Goal: Task Accomplishment & Management: Use online tool/utility

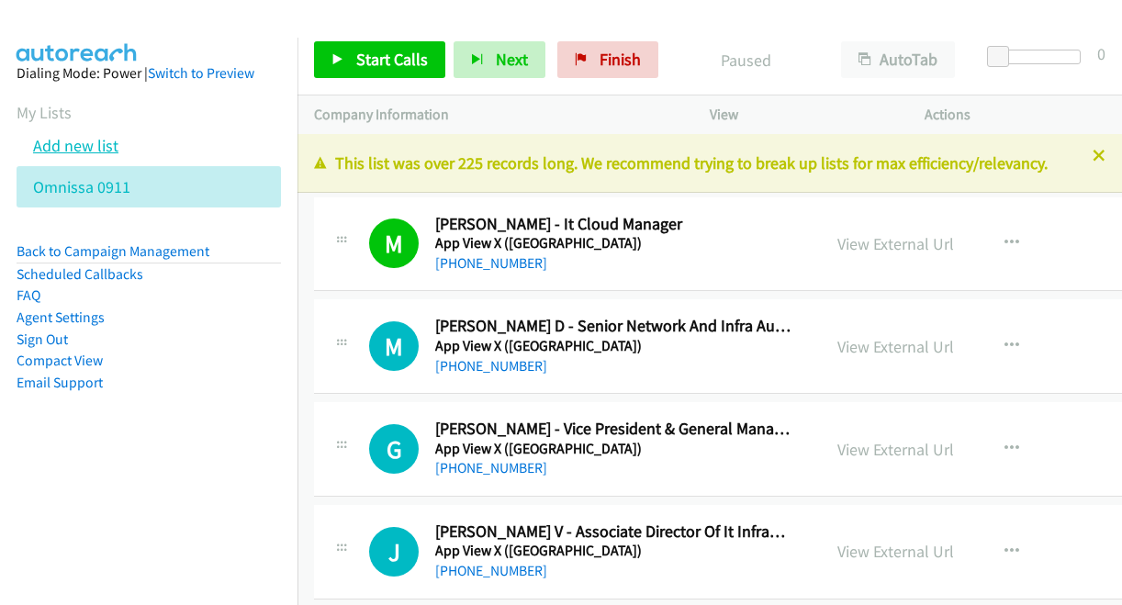
click at [99, 142] on link "Add new list" at bounding box center [75, 145] width 85 height 21
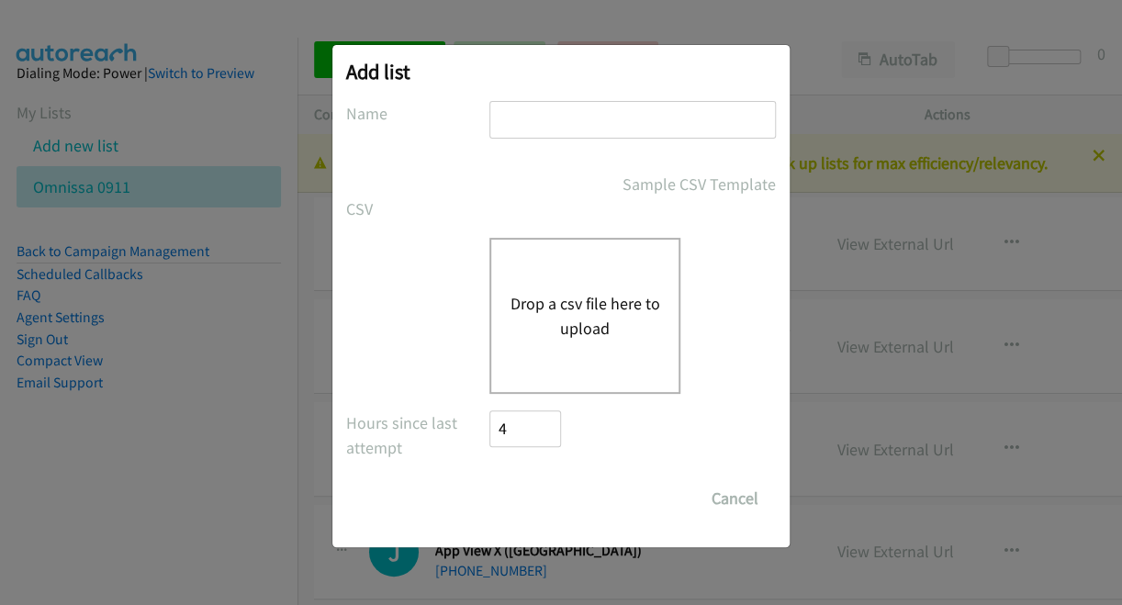
click at [593, 113] on input "text" at bounding box center [632, 120] width 286 height 38
type input "Omnissa 0912"
click at [608, 345] on div "Drop a csv file here to upload" at bounding box center [584, 316] width 191 height 156
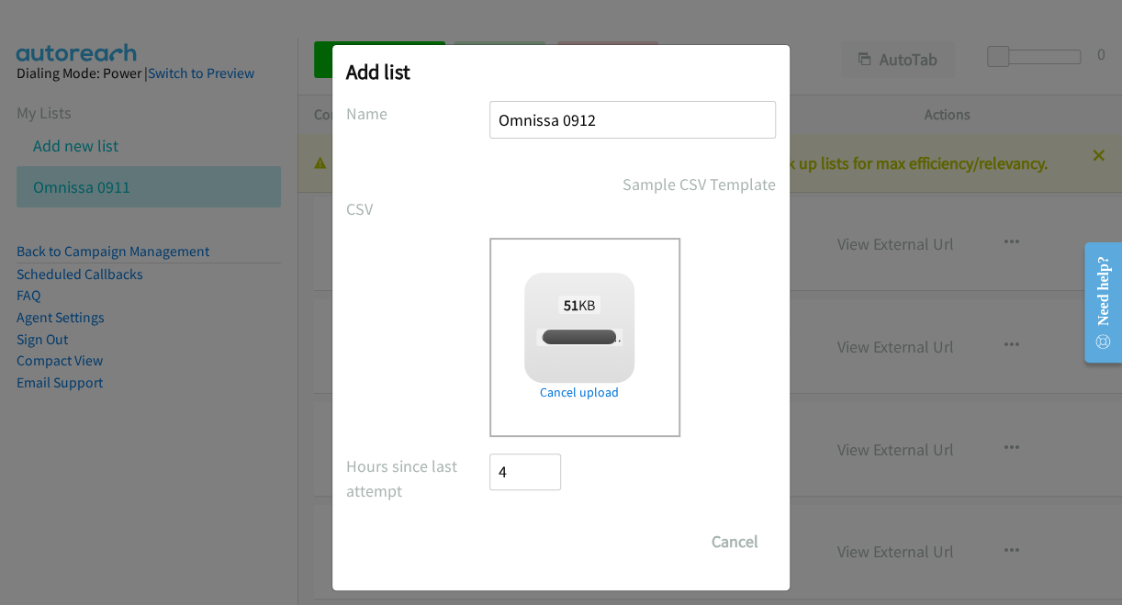
checkbox input "true"
click at [542, 542] on input "Save List" at bounding box center [537, 541] width 96 height 37
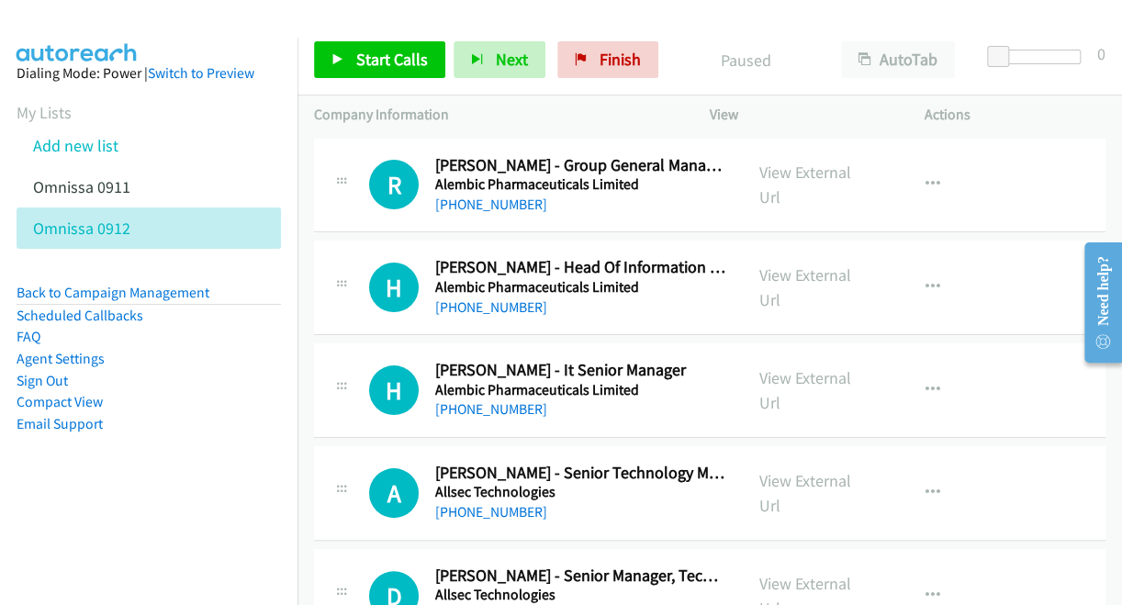
click at [329, 320] on div "H Callback Scheduled Hardik Patel - Head Of Information Technology Alembic Phar…" at bounding box center [709, 287] width 791 height 95
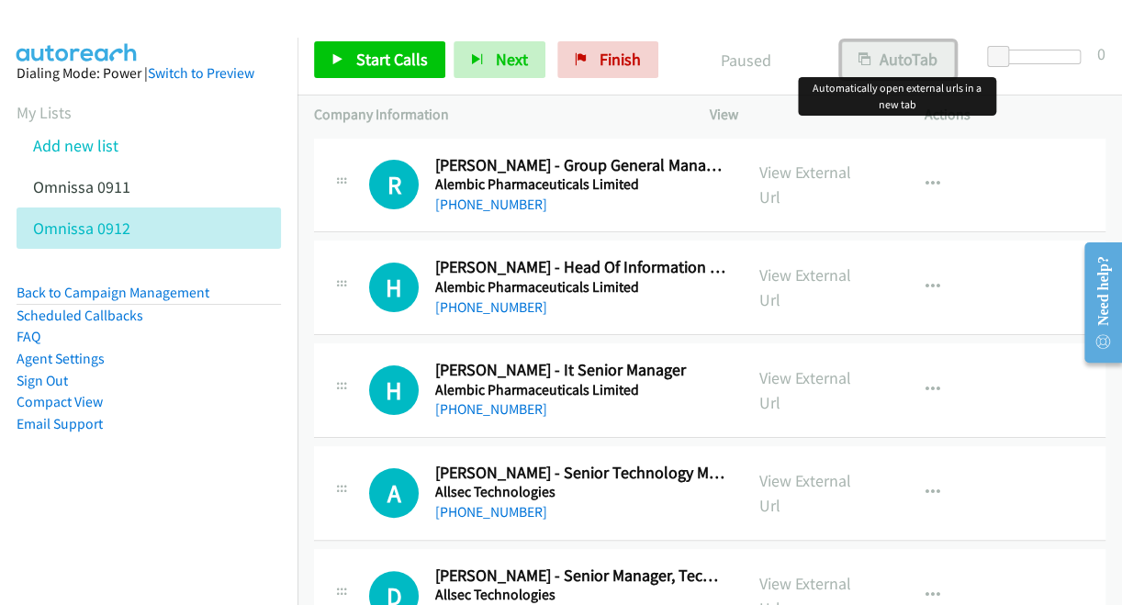
click at [896, 58] on button "AutoTab" at bounding box center [898, 59] width 114 height 37
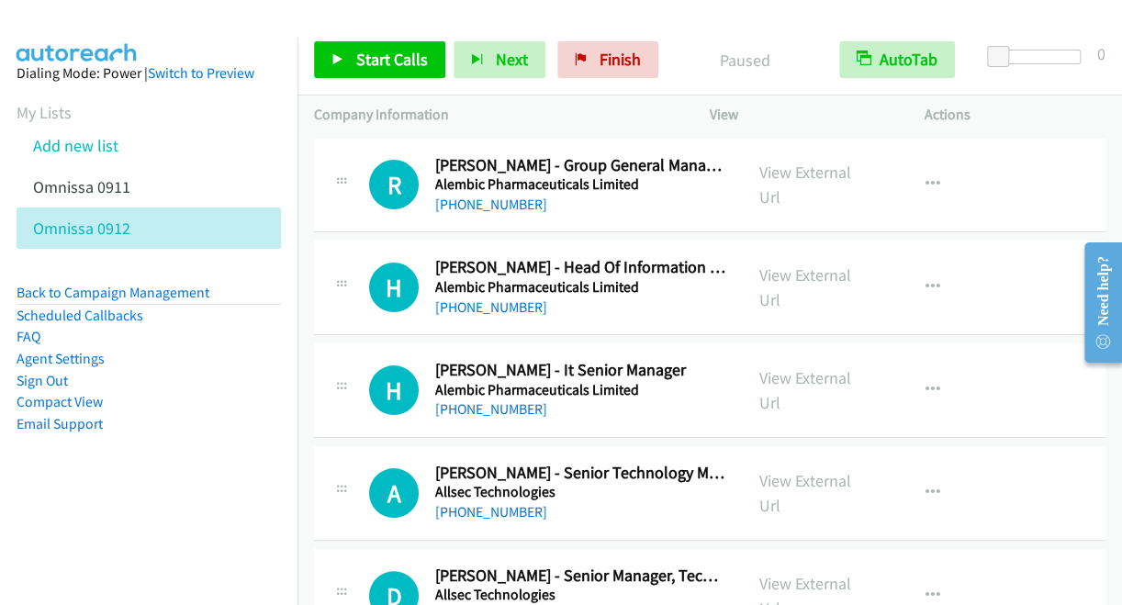
click at [166, 32] on div at bounding box center [552, 35] width 1105 height 71
click at [356, 53] on span "Start Calls" at bounding box center [392, 59] width 72 height 21
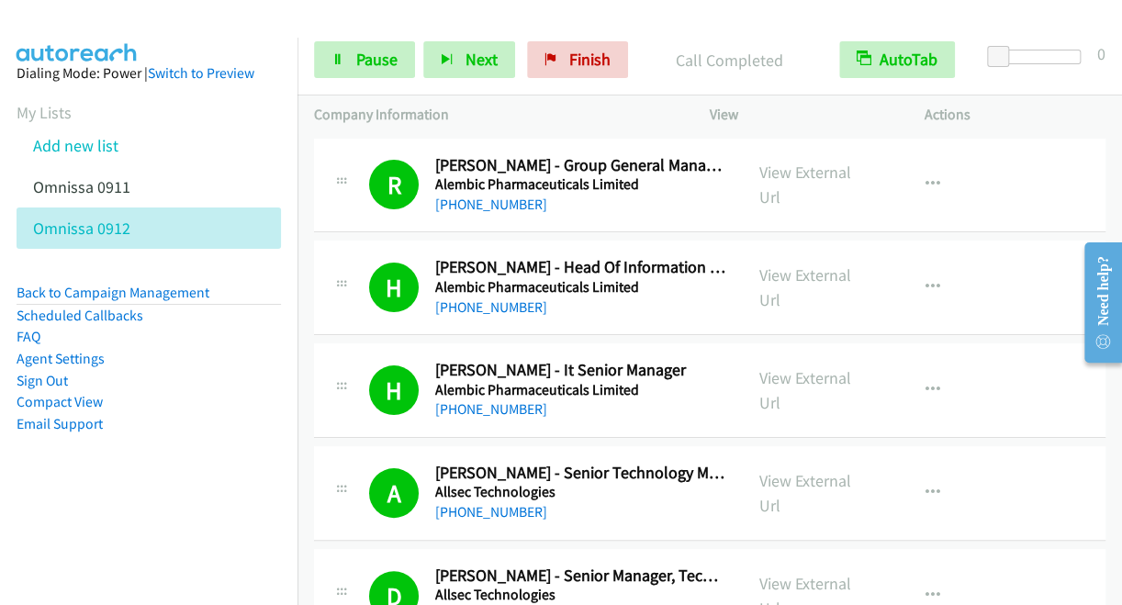
click at [151, 21] on div at bounding box center [552, 35] width 1105 height 71
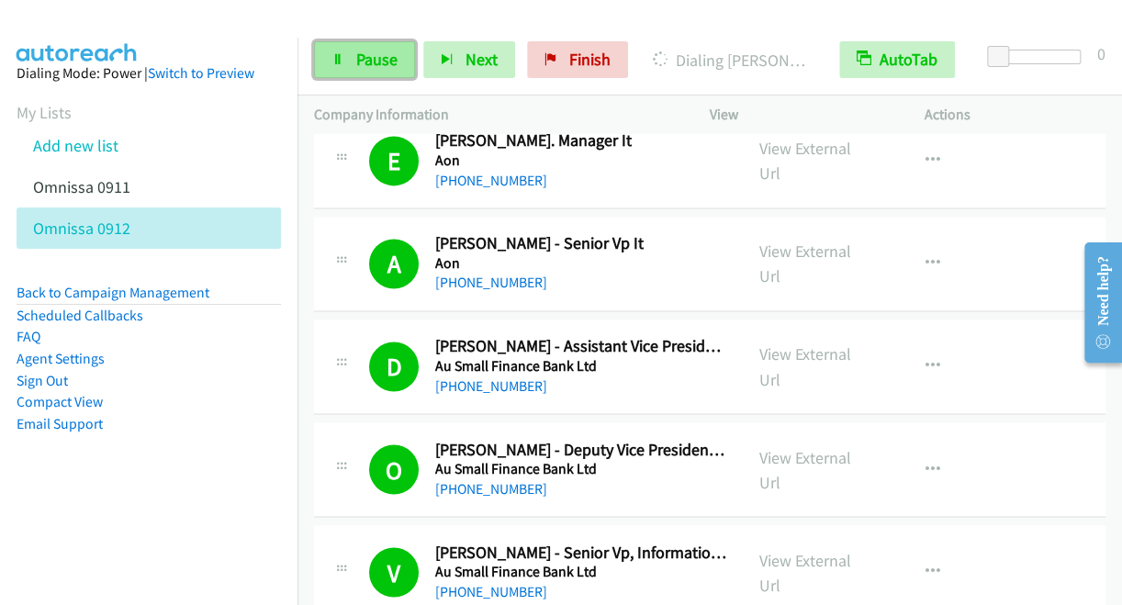
click at [375, 73] on link "Pause" at bounding box center [364, 59] width 101 height 37
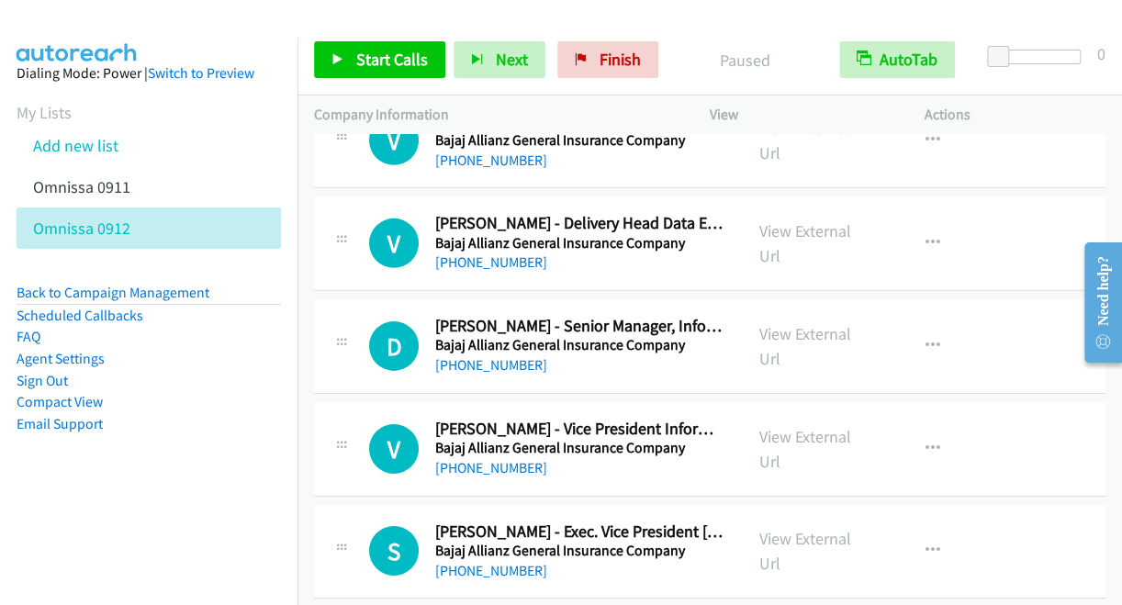
scroll to position [4991, 0]
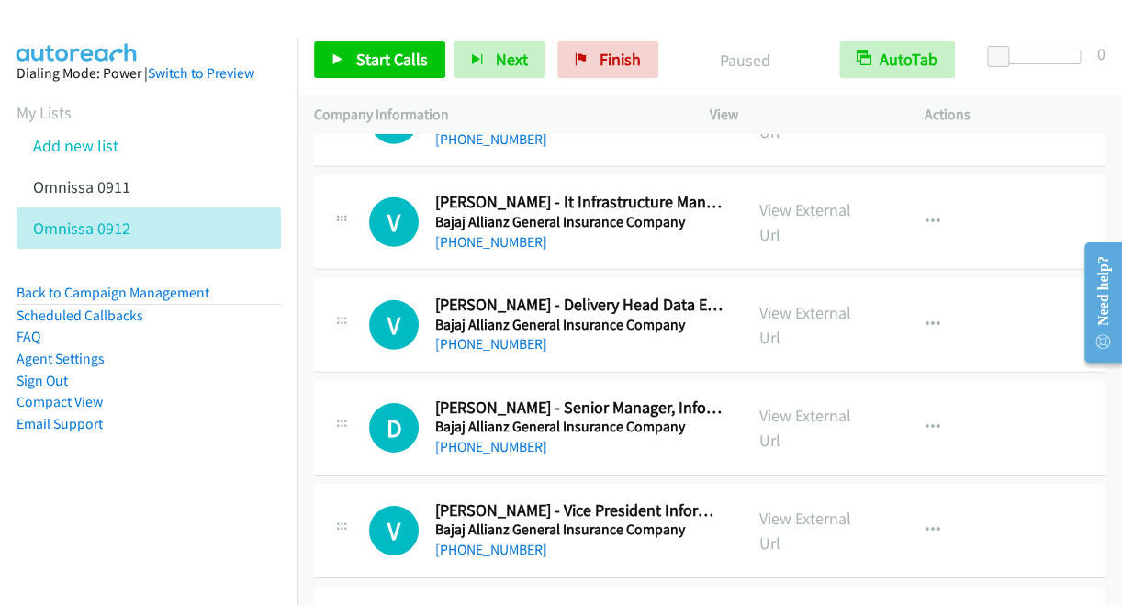
drag, startPoint x: 1115, startPoint y: 180, endPoint x: 39, endPoint y: 21, distance: 1087.4
click at [925, 215] on icon "button" at bounding box center [932, 222] width 15 height 15
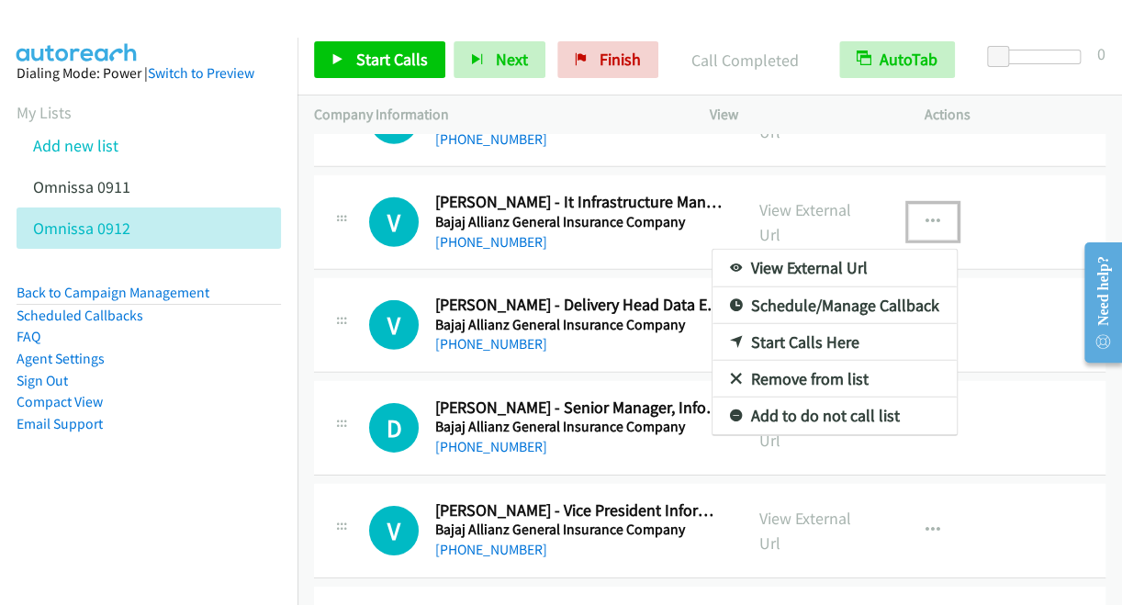
click at [807, 326] on link "Start Calls Here" at bounding box center [834, 342] width 244 height 37
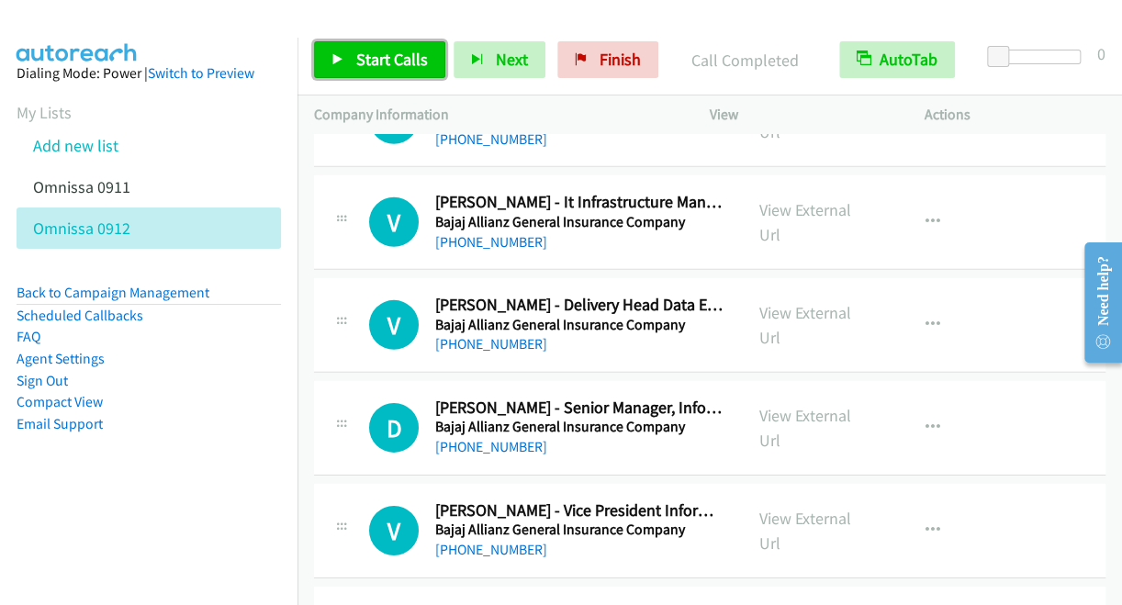
click at [400, 65] on span "Start Calls" at bounding box center [392, 59] width 72 height 21
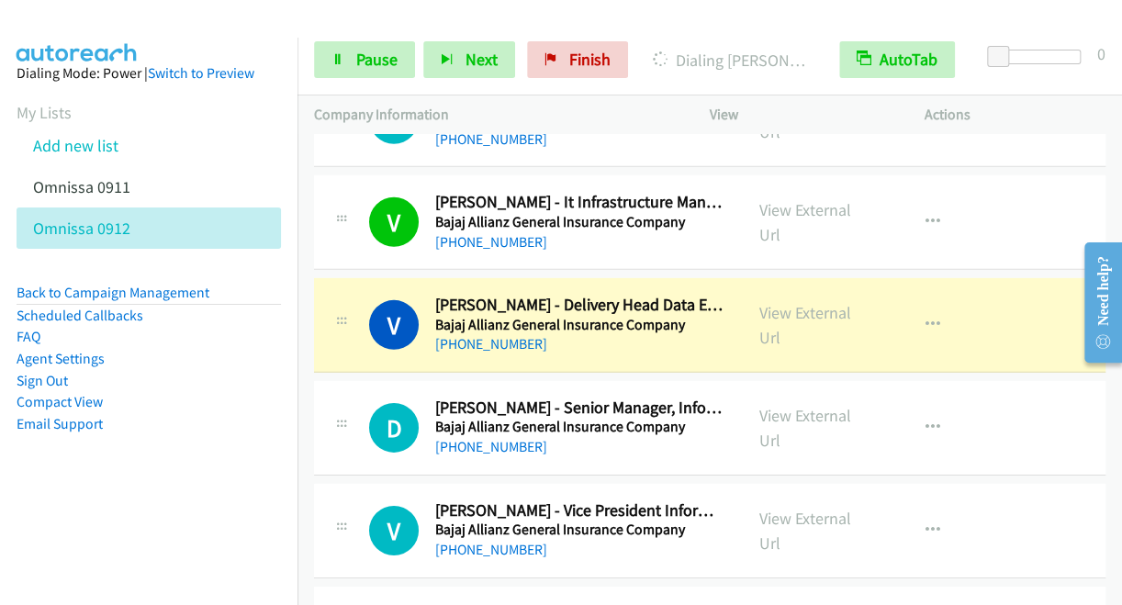
click at [209, 15] on div at bounding box center [552, 35] width 1105 height 71
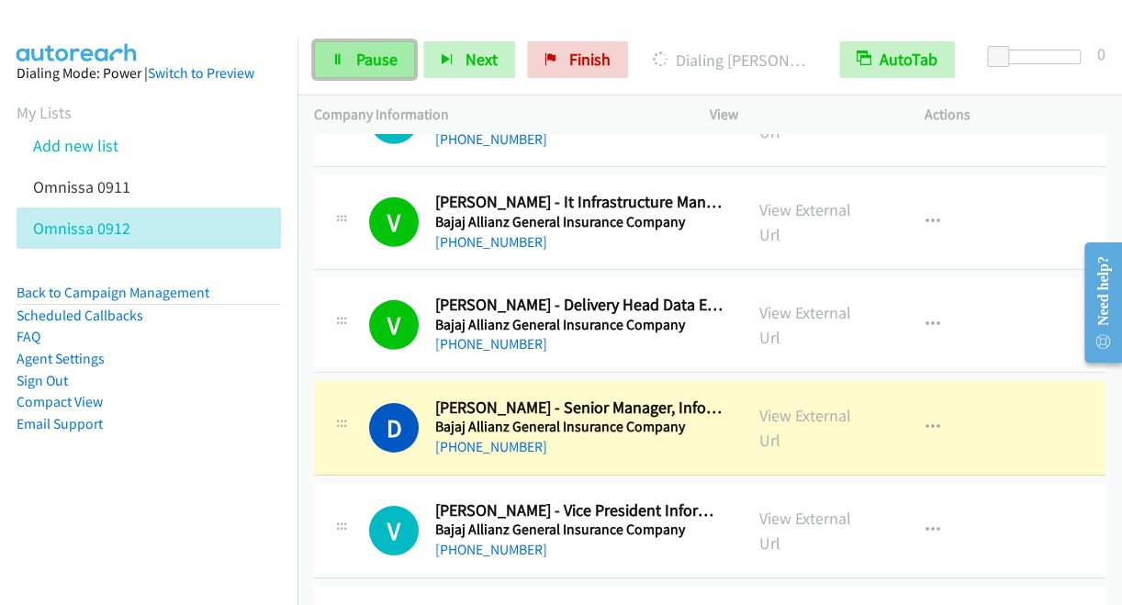
click at [383, 58] on span "Pause" at bounding box center [376, 59] width 41 height 21
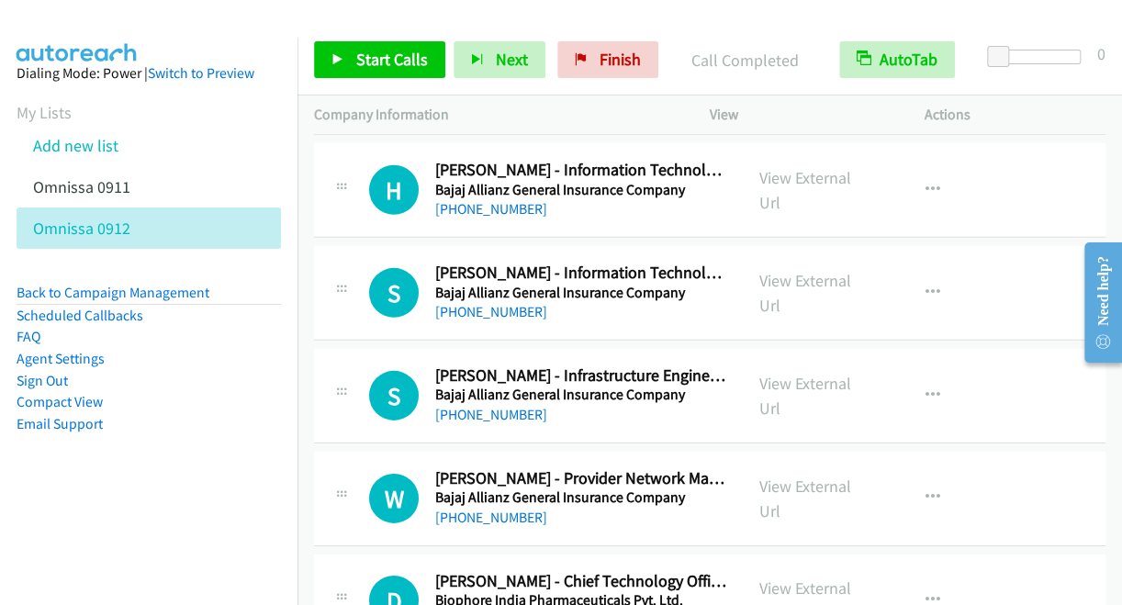
scroll to position [7818, 0]
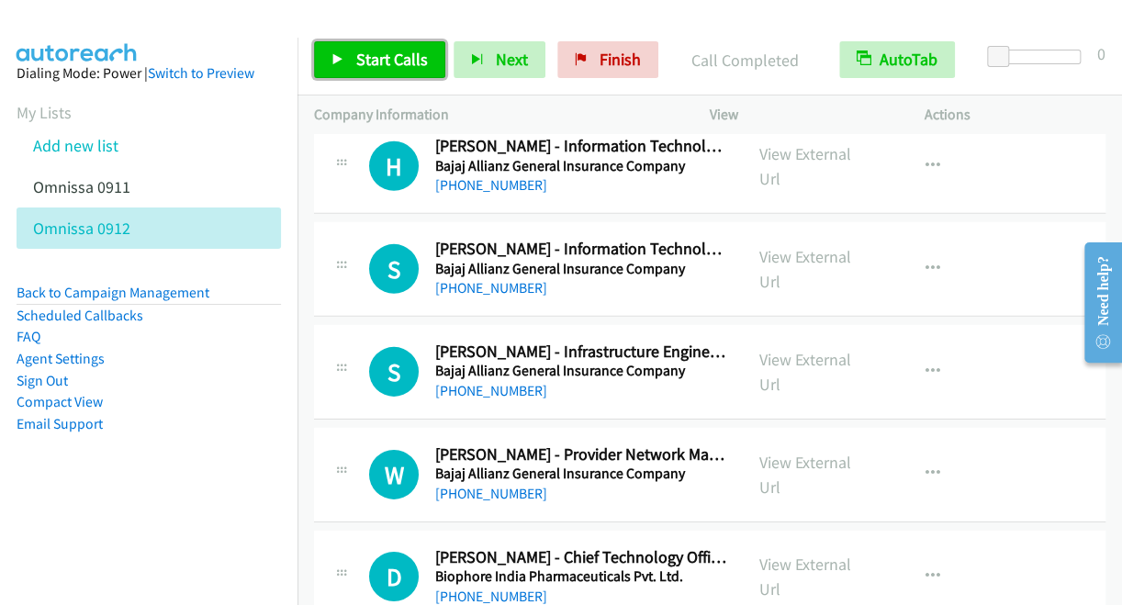
click at [366, 67] on span "Start Calls" at bounding box center [392, 59] width 72 height 21
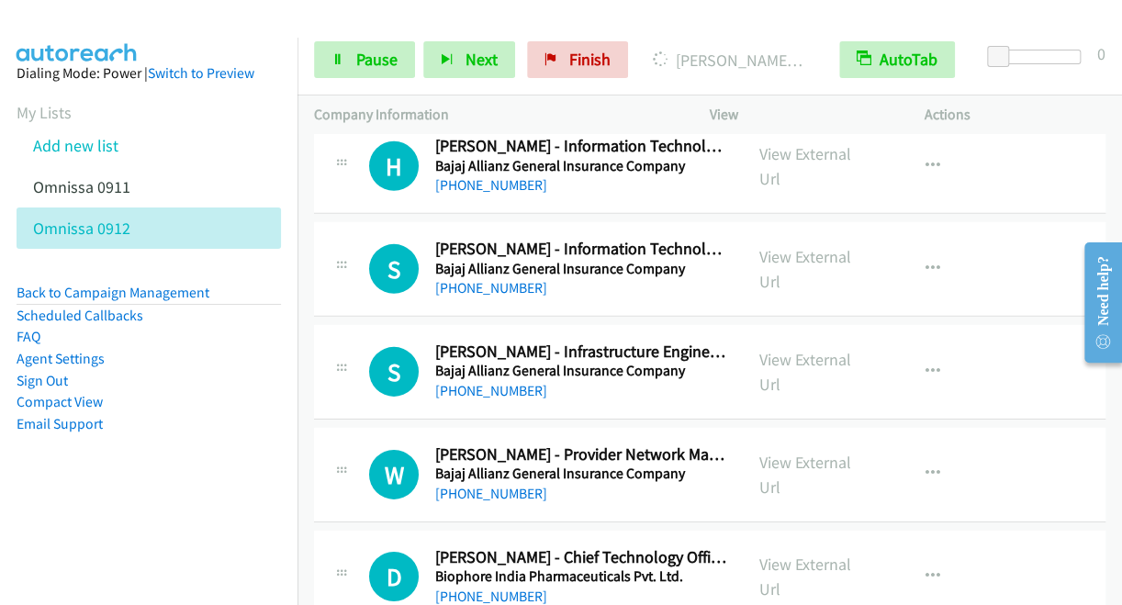
click at [217, 21] on div at bounding box center [552, 35] width 1105 height 71
click at [367, 54] on span "Pause" at bounding box center [376, 59] width 41 height 21
